Goal: Information Seeking & Learning: Learn about a topic

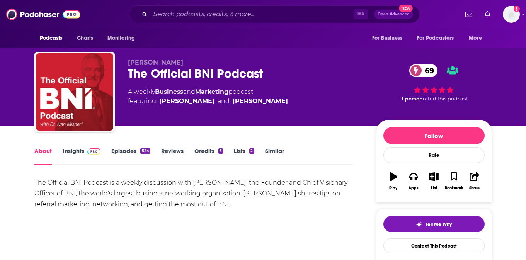
click at [70, 151] on link "Insights" at bounding box center [82, 156] width 38 height 18
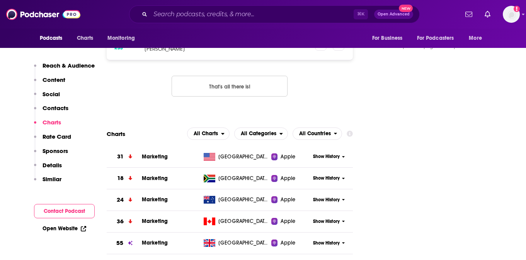
scroll to position [781, 0]
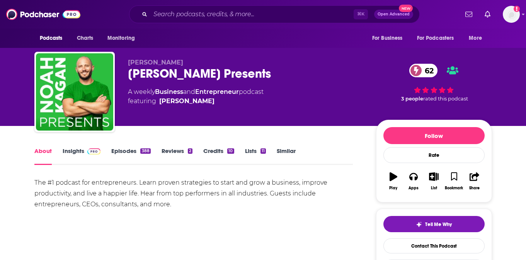
click at [73, 163] on link "Insights" at bounding box center [82, 156] width 38 height 18
